Goal: Task Accomplishment & Management: Use online tool/utility

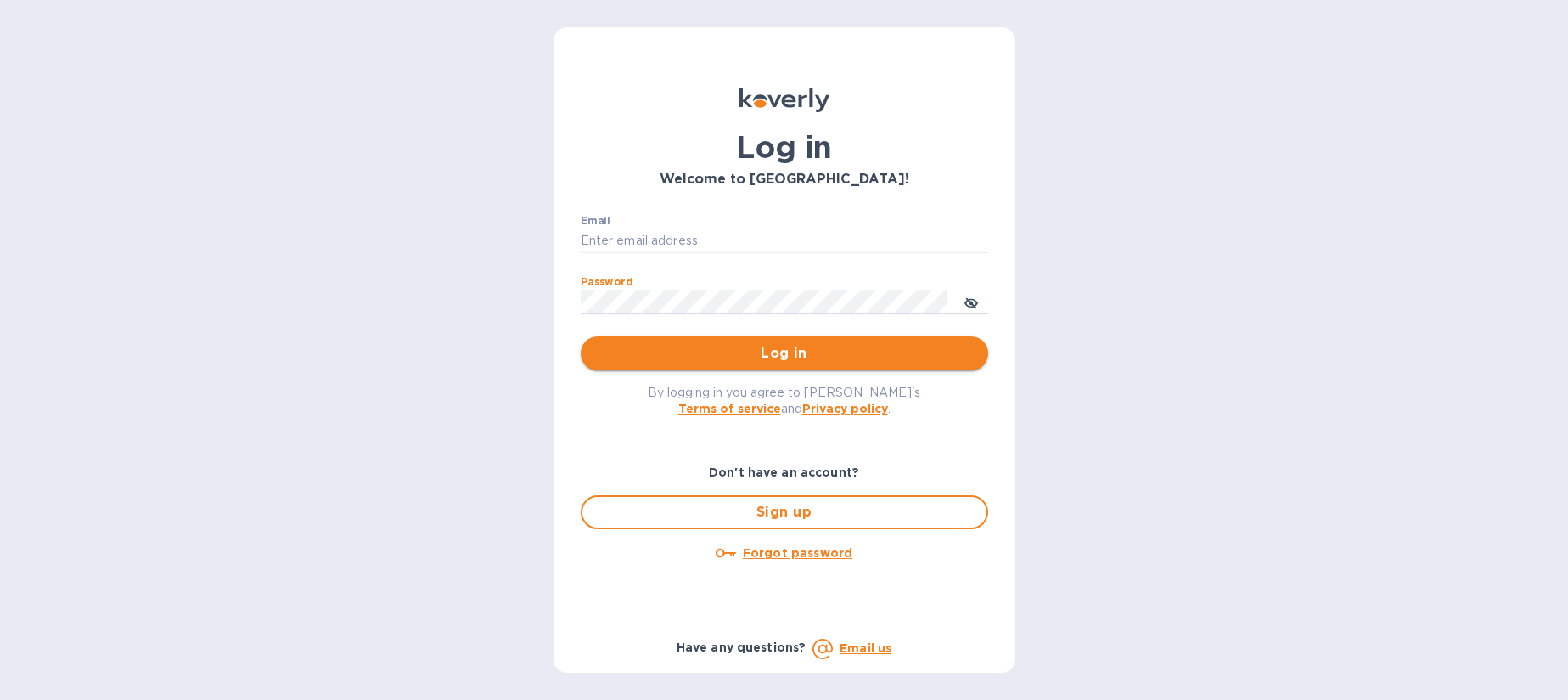
type input "[PERSON_NAME][EMAIL_ADDRESS][DOMAIN_NAME]"
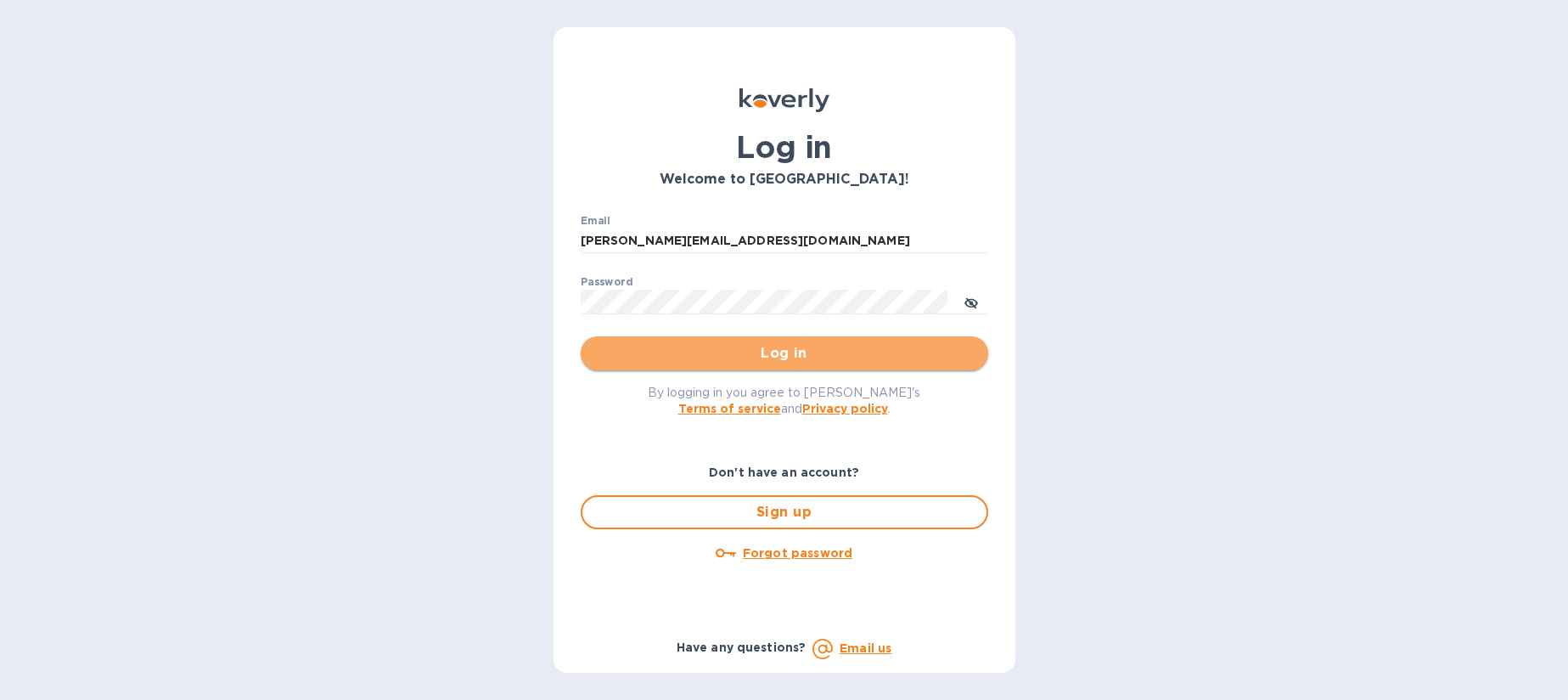
click at [737, 345] on span "Log in" at bounding box center [784, 353] width 381 height 20
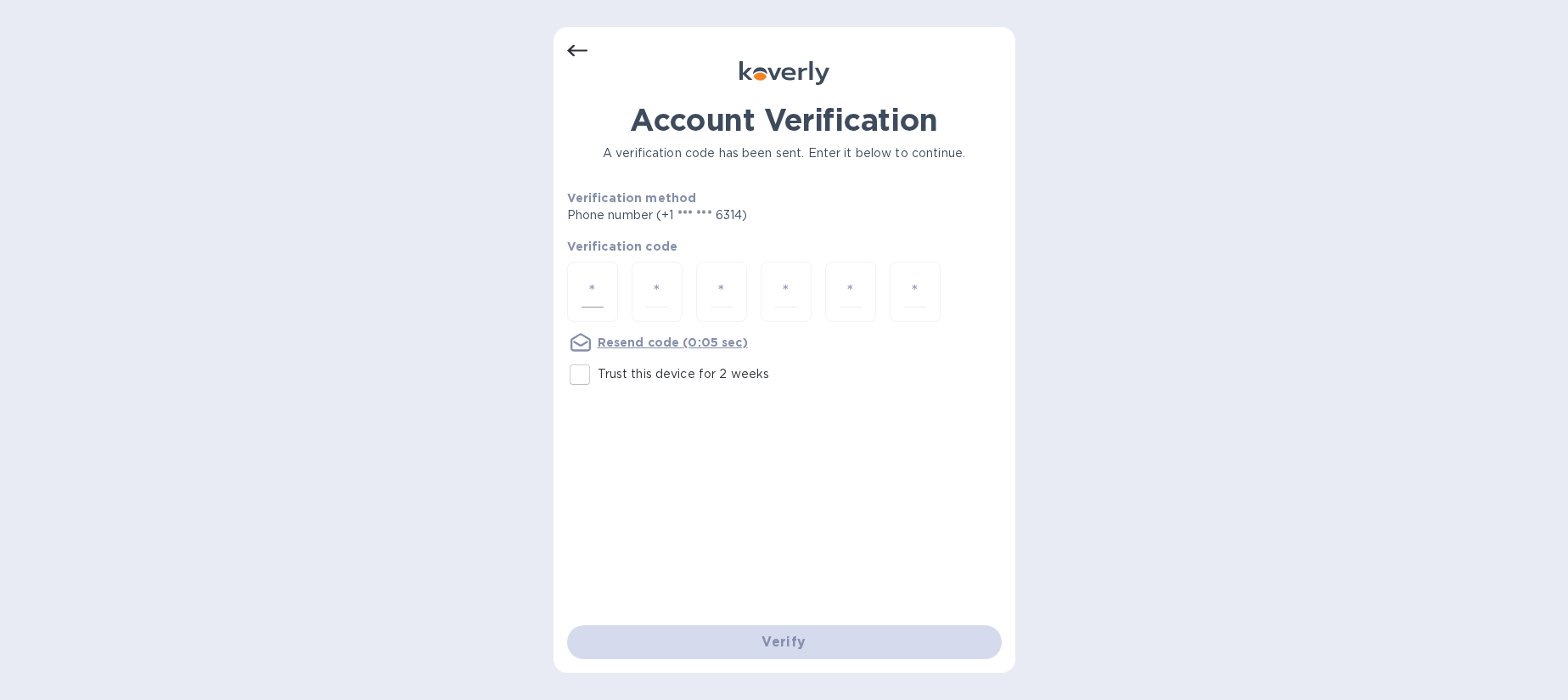
click at [605, 279] on div at bounding box center [592, 291] width 51 height 60
type input "6"
type input "9"
type input "7"
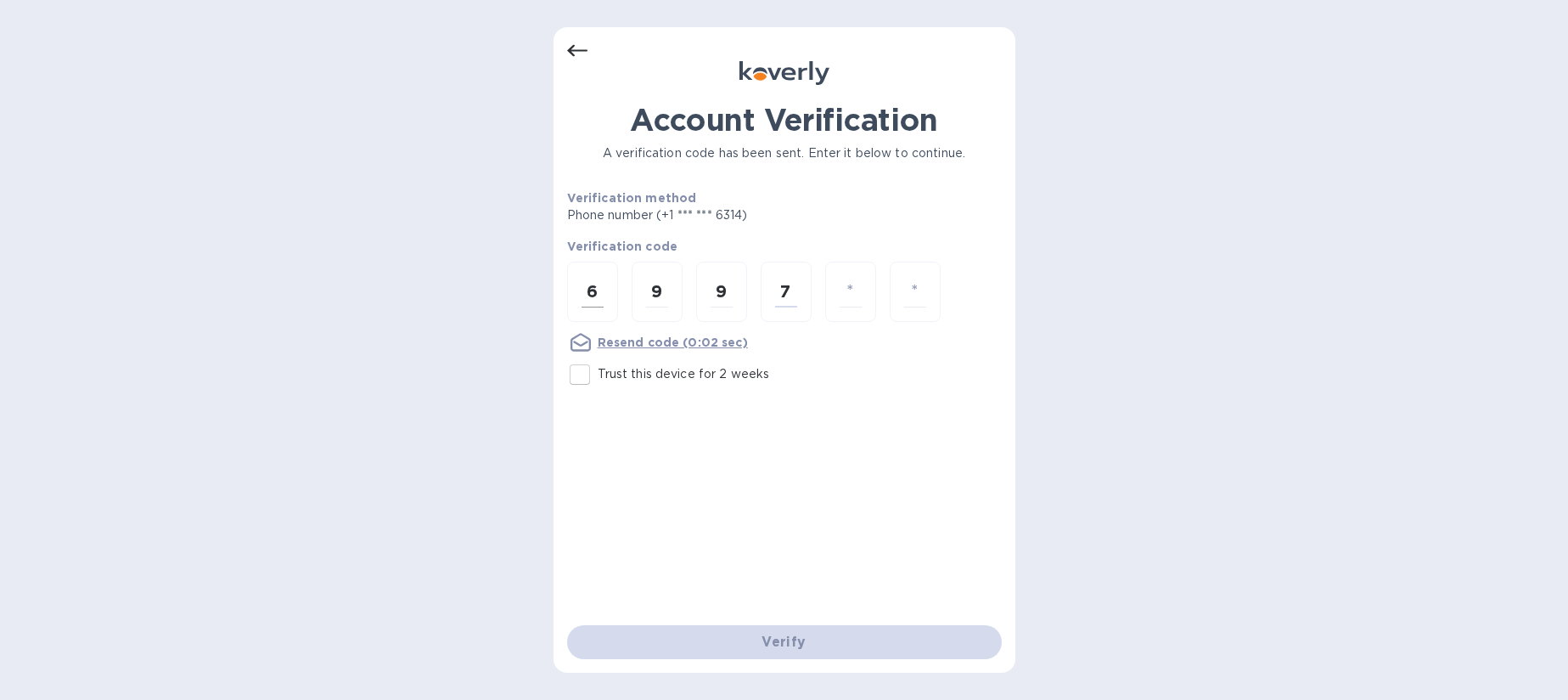
type input "5"
type input "7"
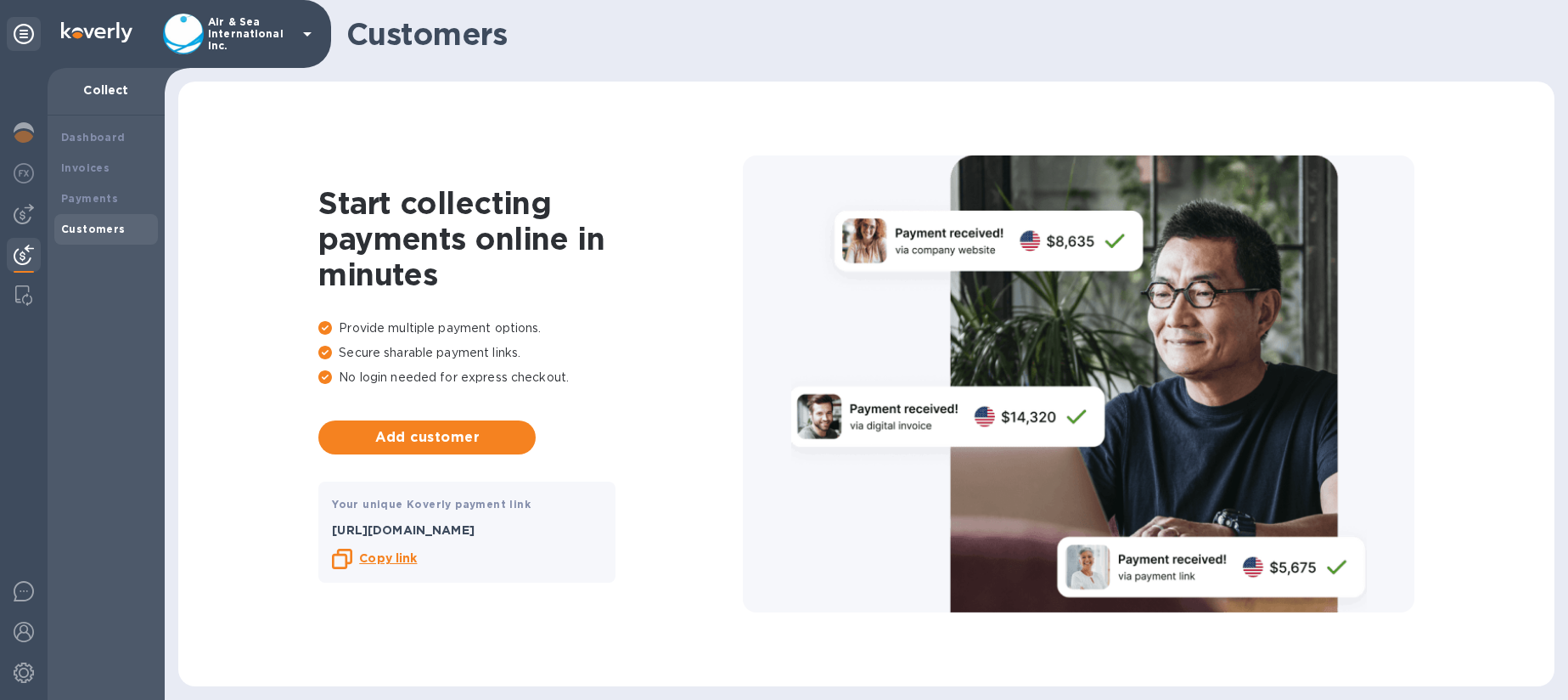
click at [243, 59] on div "Air & Sea International Inc." at bounding box center [165, 34] width 331 height 68
click at [246, 38] on p "Air & Sea International Inc." at bounding box center [251, 34] width 85 height 36
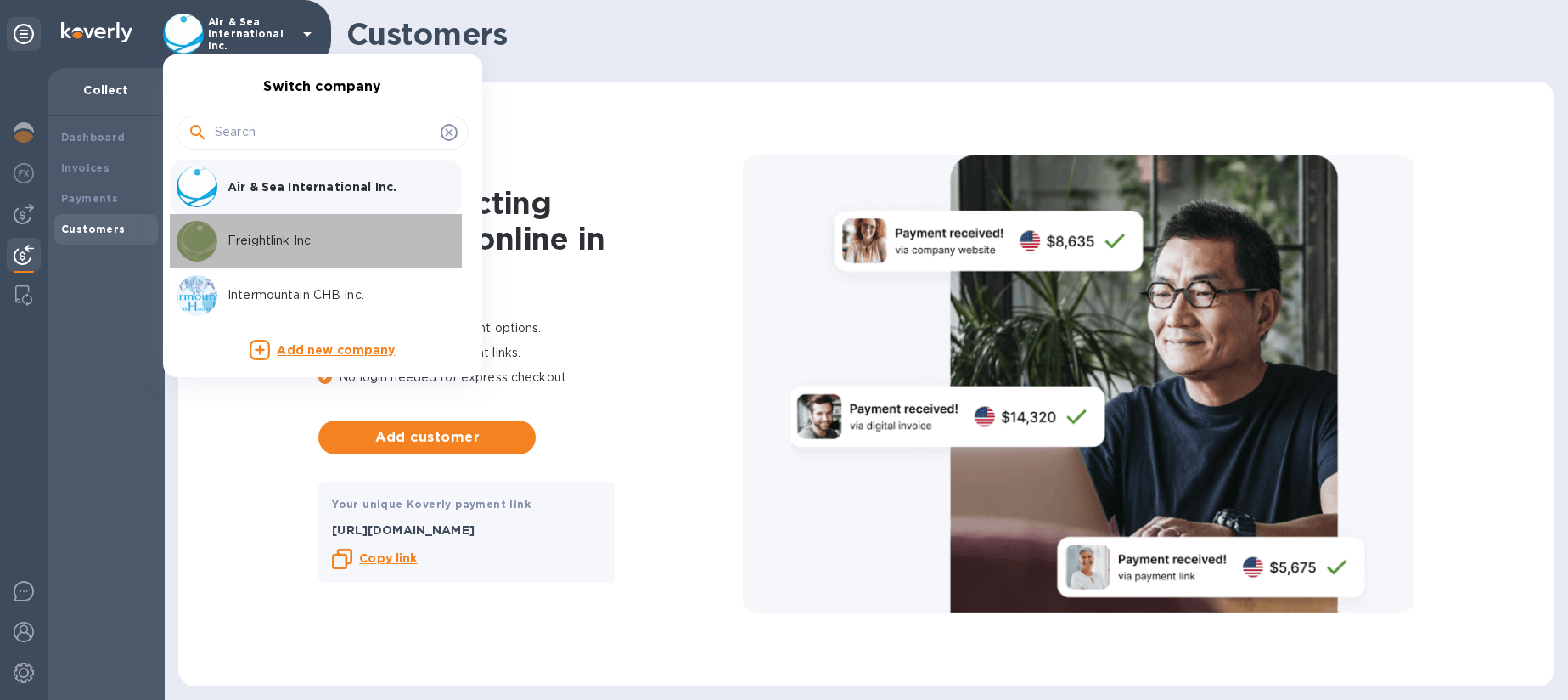
click at [215, 235] on img at bounding box center [197, 241] width 41 height 41
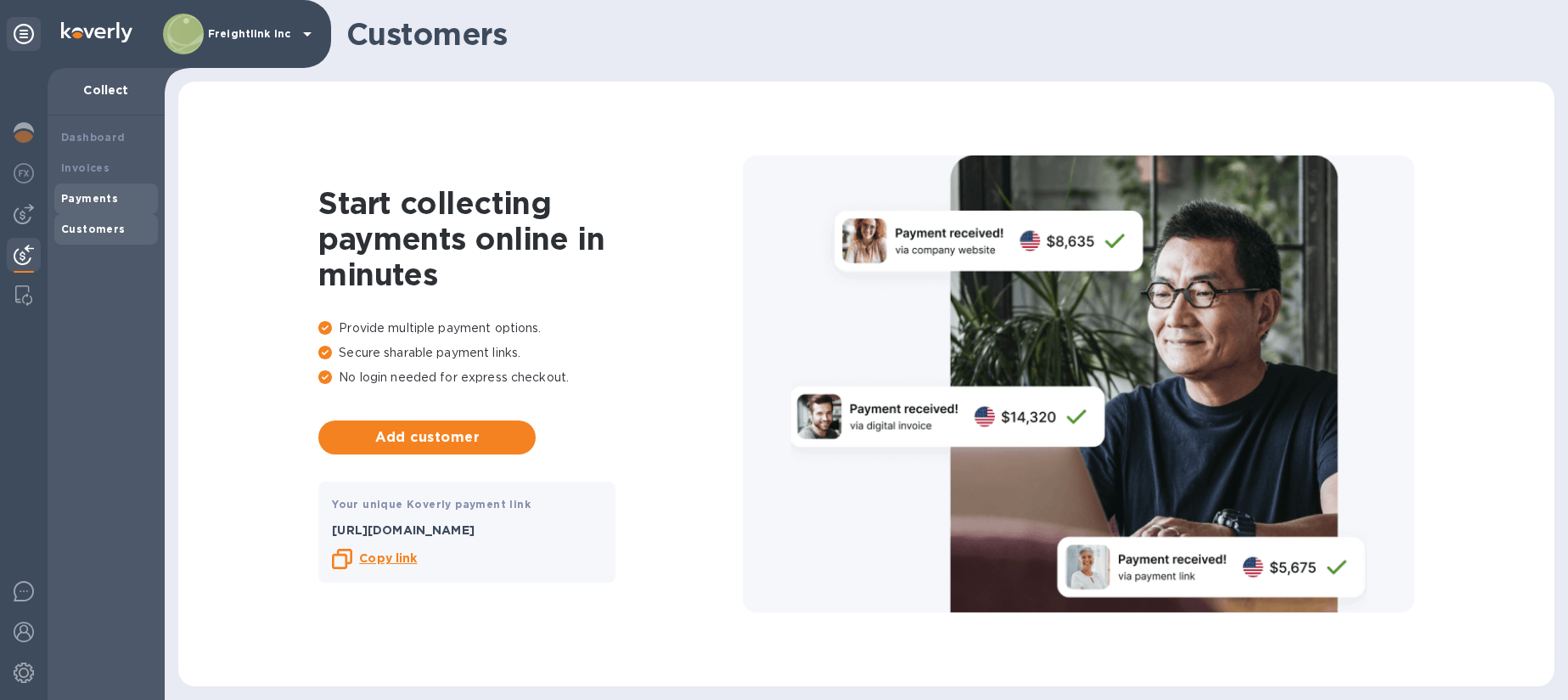
click at [96, 190] on div "Payments" at bounding box center [106, 198] width 90 height 17
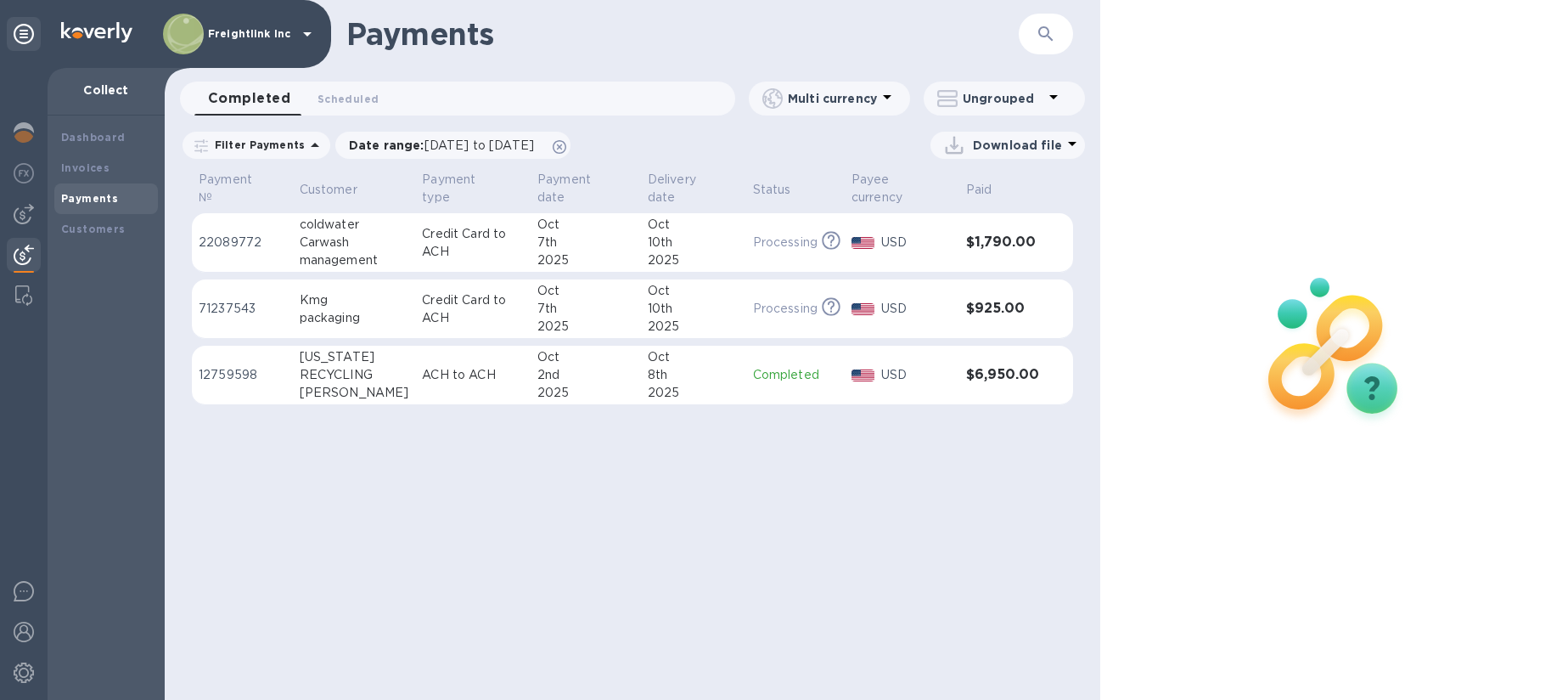
click at [293, 47] on div "Freightlink Inc" at bounding box center [241, 34] width 155 height 41
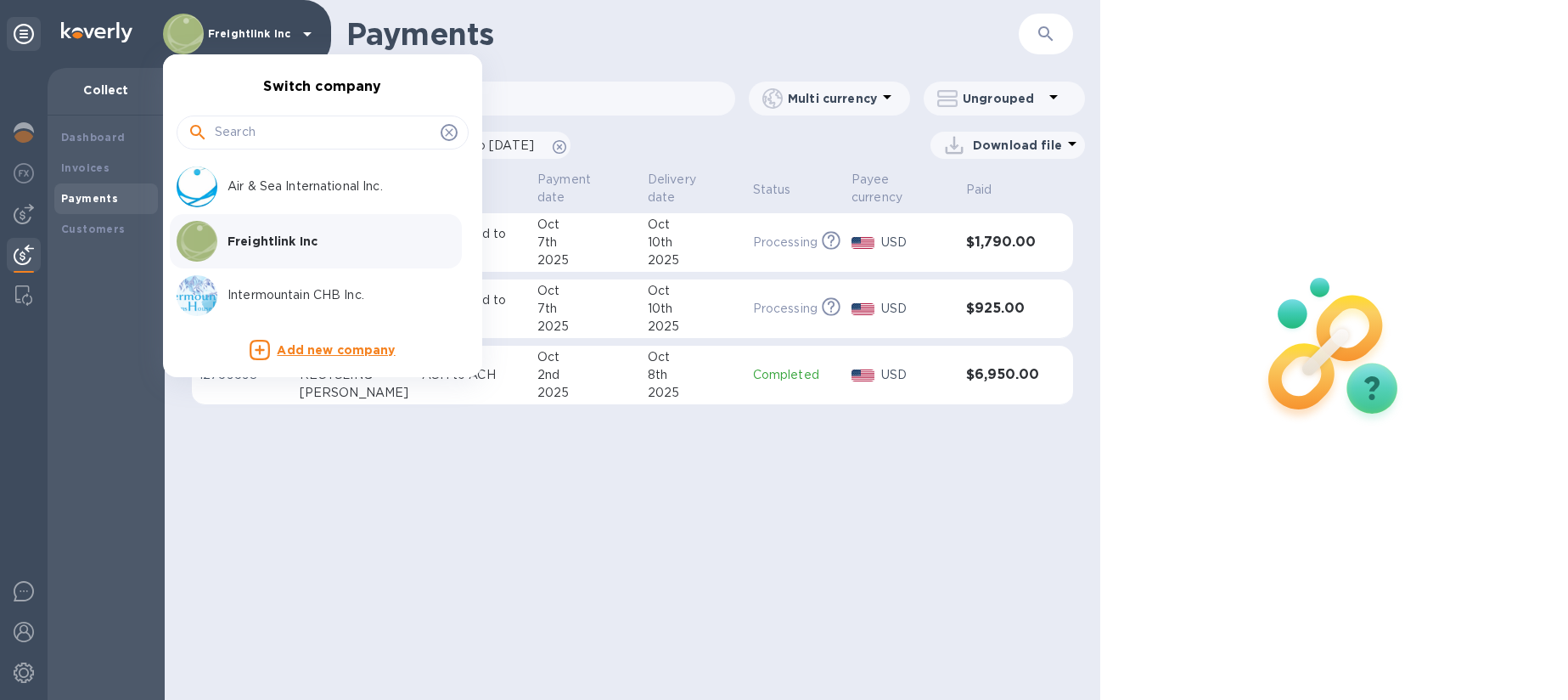
click at [235, 184] on p "Air & Sea International Inc." at bounding box center [335, 186] width 214 height 18
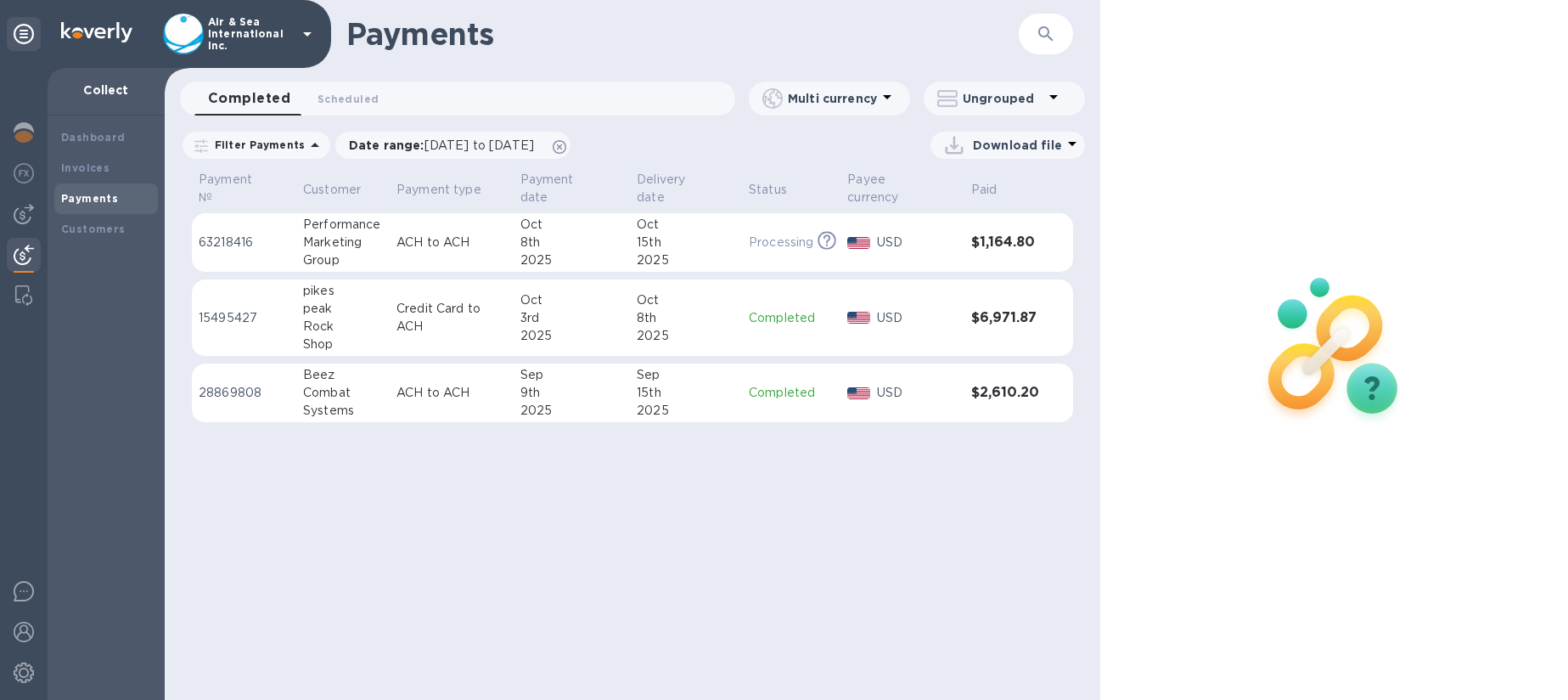
click at [97, 196] on b "Payments" at bounding box center [89, 198] width 57 height 13
click at [1062, 146] on icon at bounding box center [1072, 144] width 20 height 20
click at [974, 243] on li "PDF file" at bounding box center [1008, 234] width 115 height 48
click at [651, 181] on p "Delivery date" at bounding box center [675, 188] width 77 height 36
click at [251, 37] on p "Air & Sea International Inc." at bounding box center [251, 34] width 85 height 36
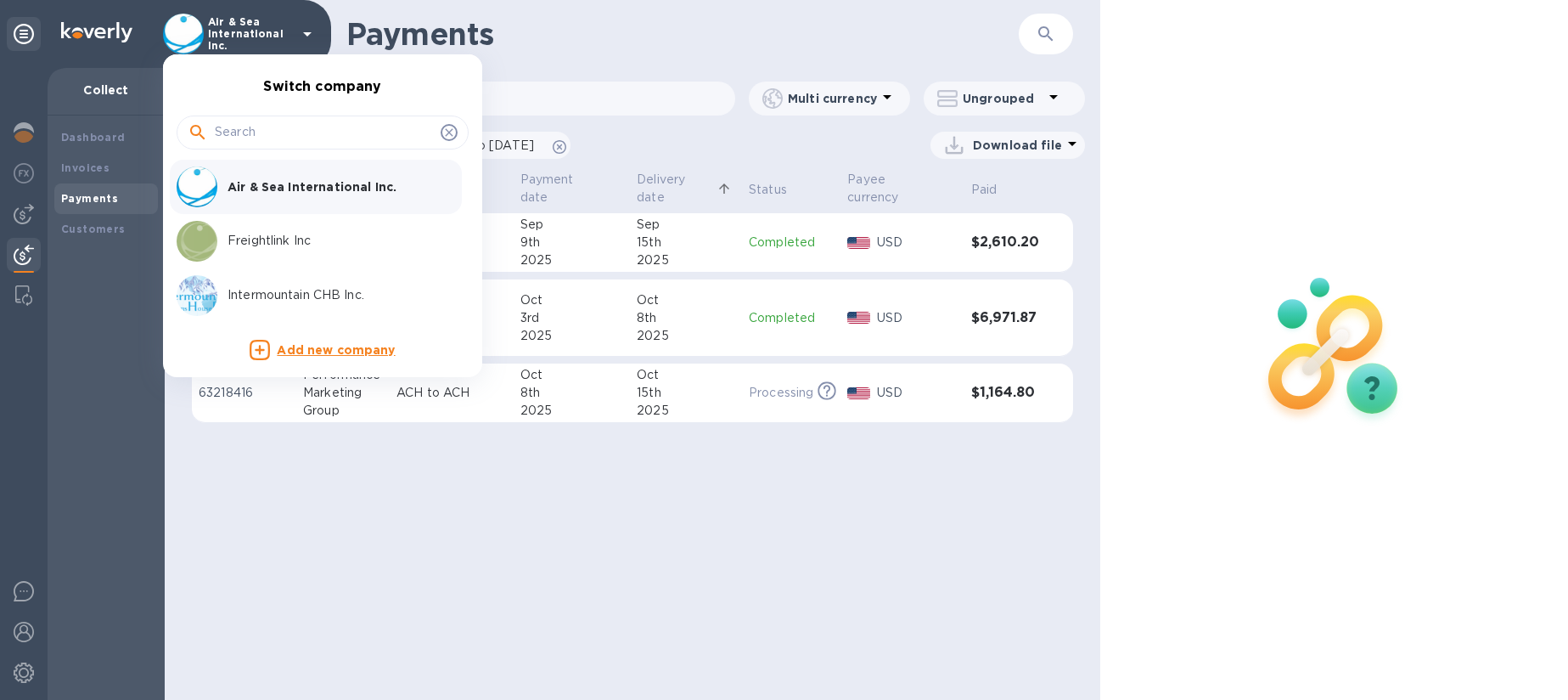
click at [293, 235] on p "Freightlink Inc" at bounding box center [335, 240] width 214 height 18
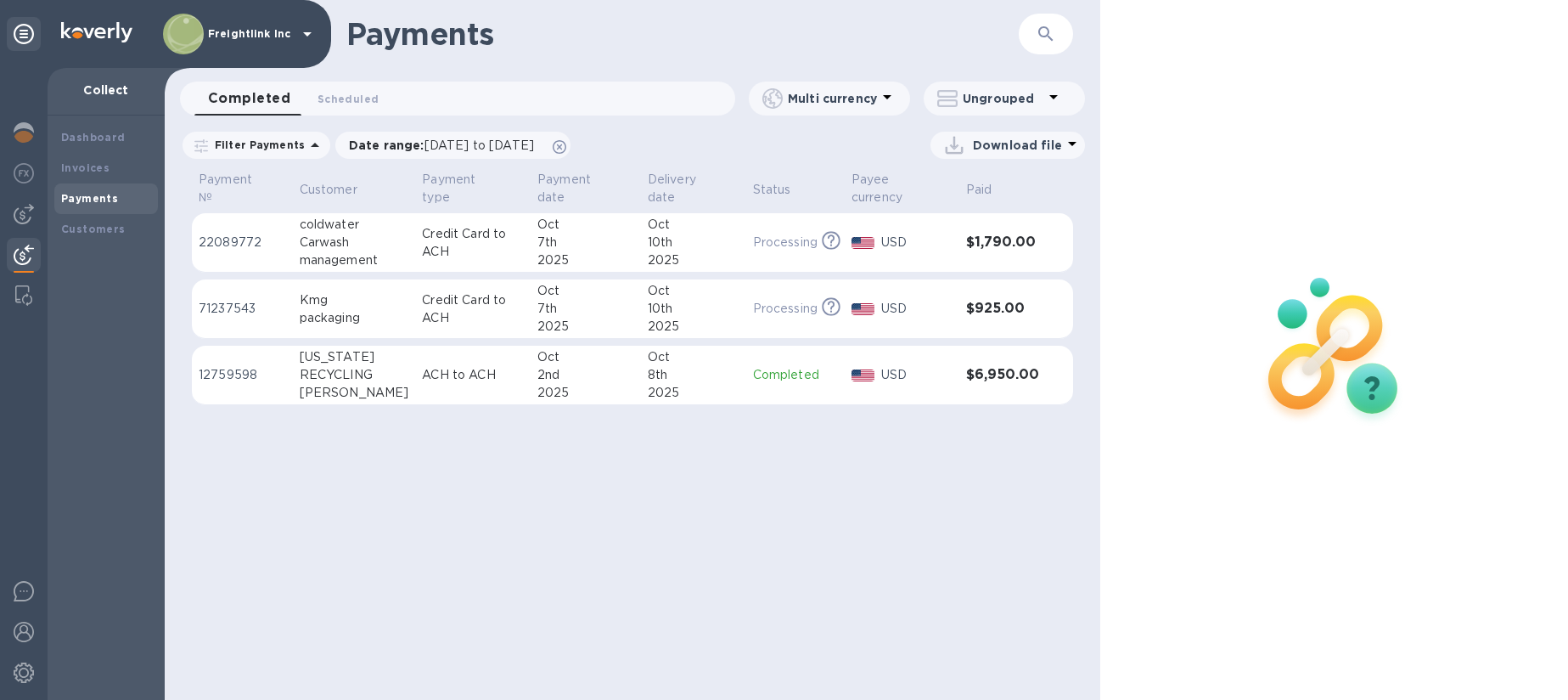
click at [96, 197] on b "Payments" at bounding box center [89, 198] width 57 height 13
click at [661, 174] on p "Delivery date" at bounding box center [683, 188] width 70 height 36
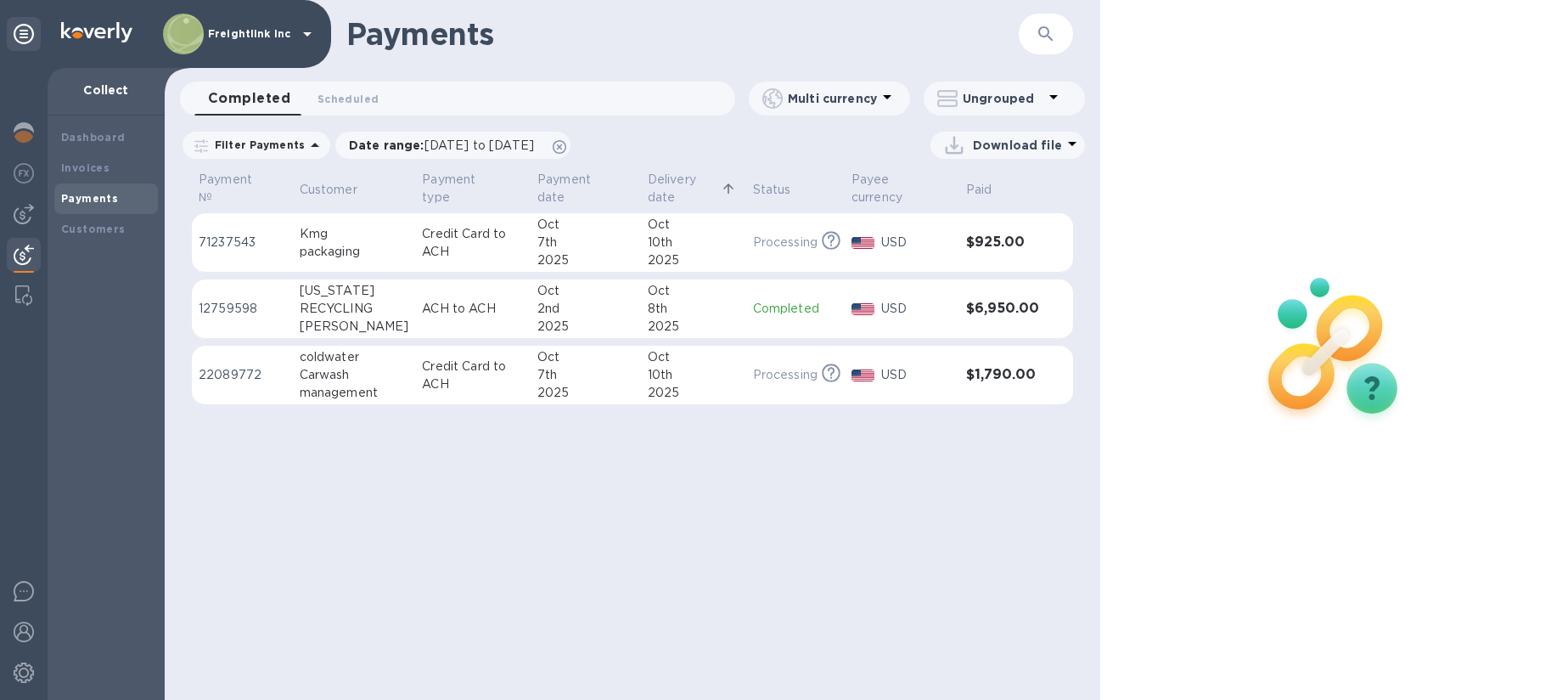
click at [655, 181] on p "Delivery date" at bounding box center [683, 188] width 70 height 36
click at [648, 201] on p "Delivery date" at bounding box center [683, 188] width 70 height 36
click at [648, 182] on p "Delivery date" at bounding box center [683, 188] width 70 height 36
click at [566, 148] on icon at bounding box center [560, 147] width 14 height 14
click at [661, 184] on p "Delivery date" at bounding box center [683, 188] width 70 height 36
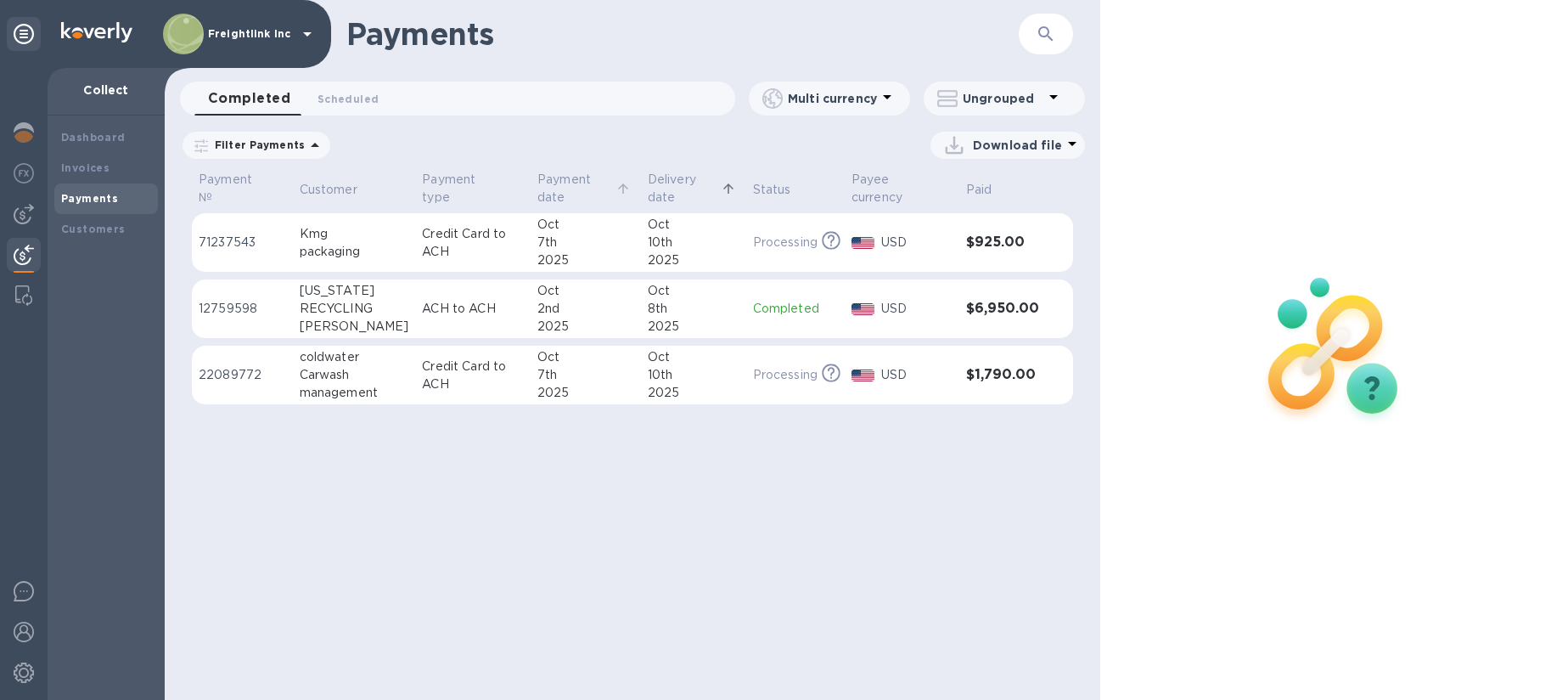
click at [544, 182] on p "Payment date" at bounding box center [574, 188] width 75 height 36
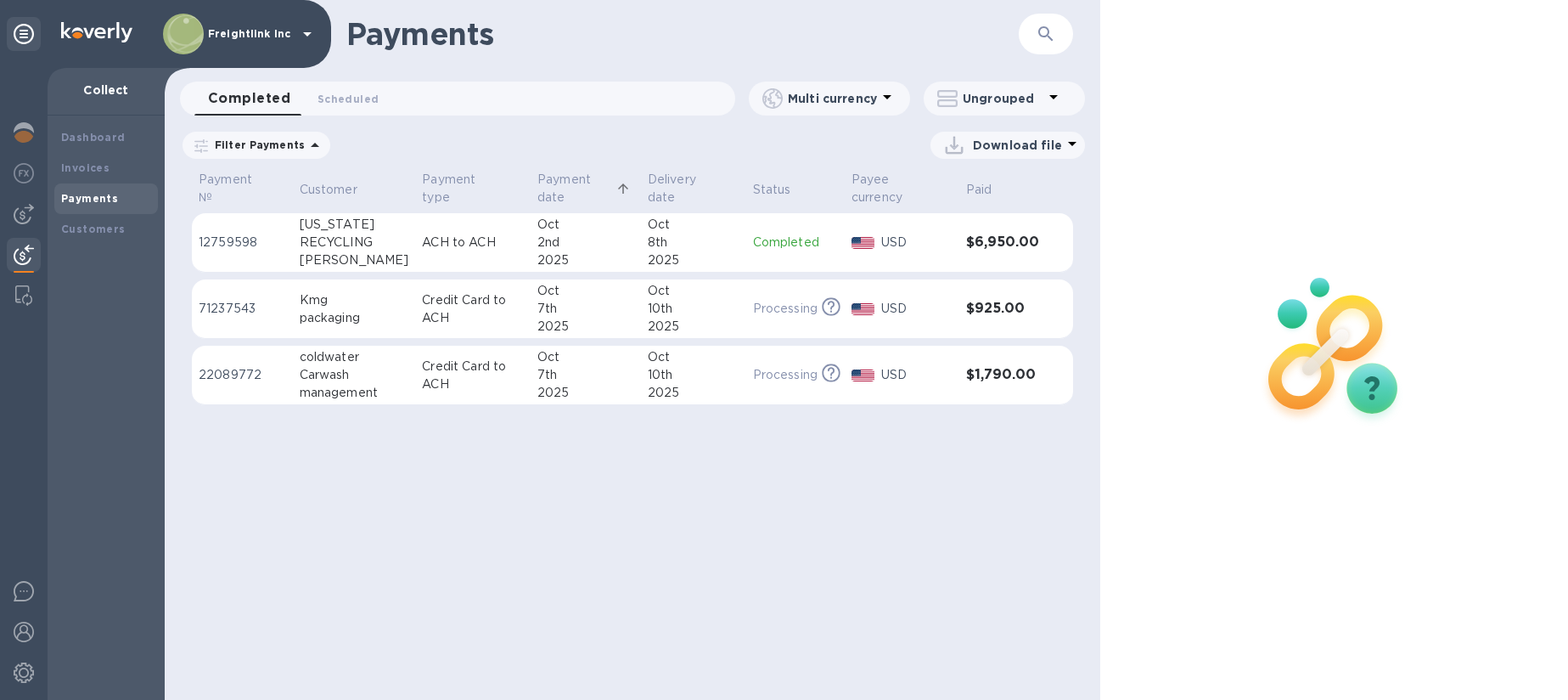
click at [1005, 148] on p "Download file" at bounding box center [1018, 145] width 89 height 17
click at [978, 224] on li "PDF file" at bounding box center [1008, 234] width 115 height 48
click at [725, 237] on div "8th" at bounding box center [693, 242] width 91 height 18
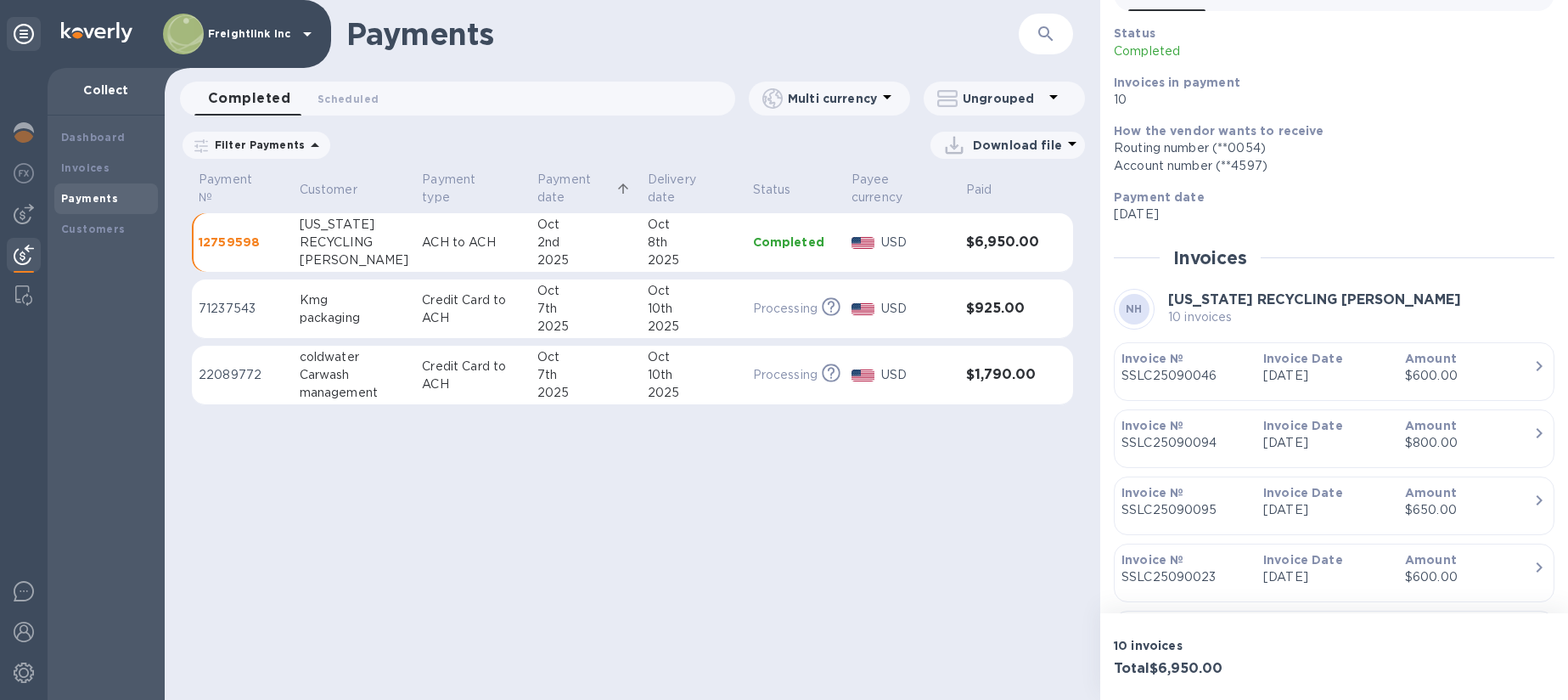
scroll to position [99, 0]
click at [711, 323] on div "2025" at bounding box center [693, 326] width 91 height 18
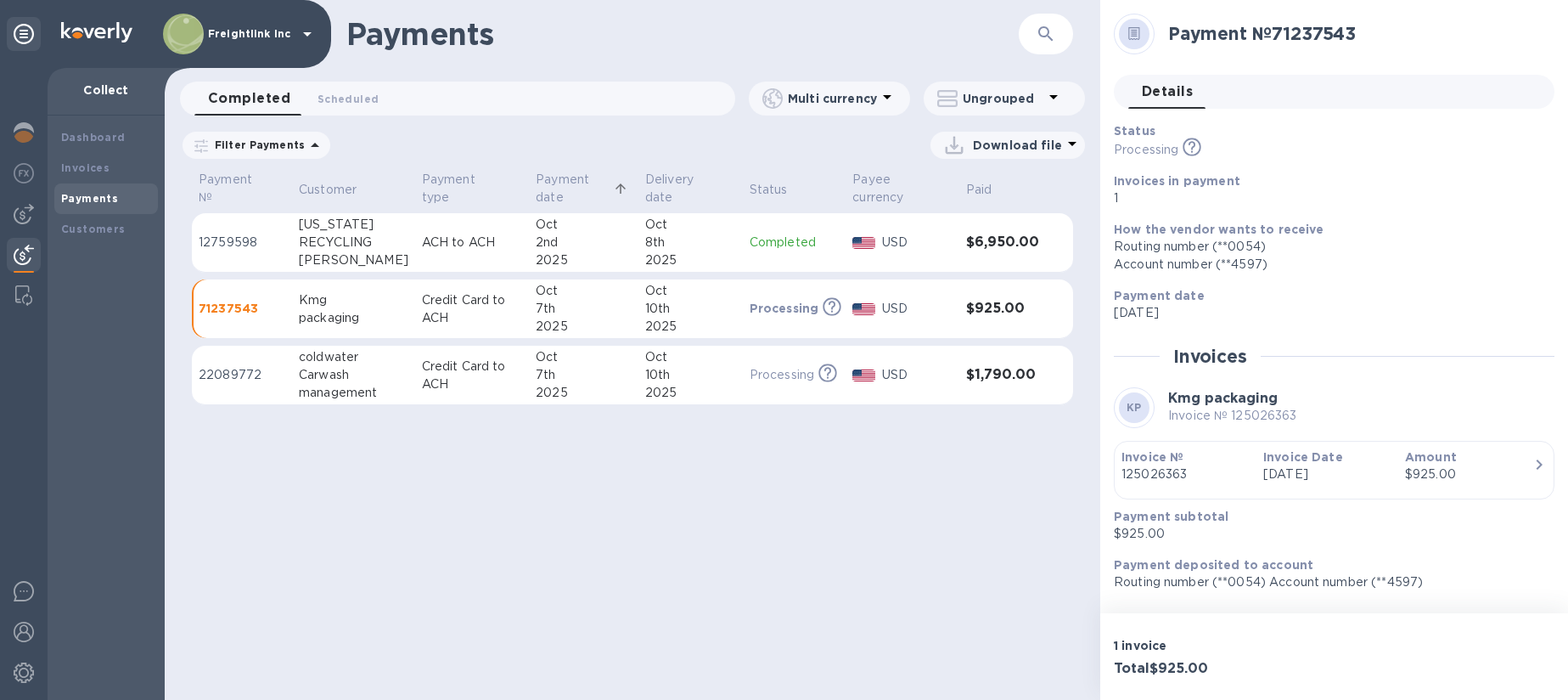
click at [711, 321] on div "2025" at bounding box center [690, 326] width 91 height 18
